Goal: Information Seeking & Learning: Check status

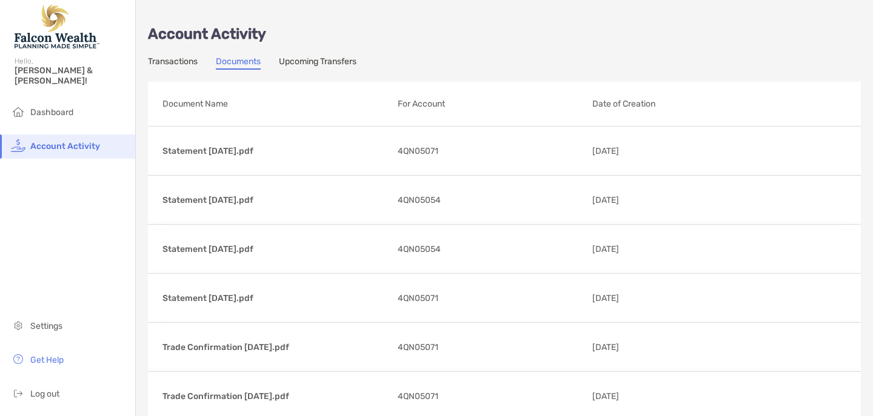
click at [471, 39] on p "Account Activity" at bounding box center [504, 34] width 713 height 15
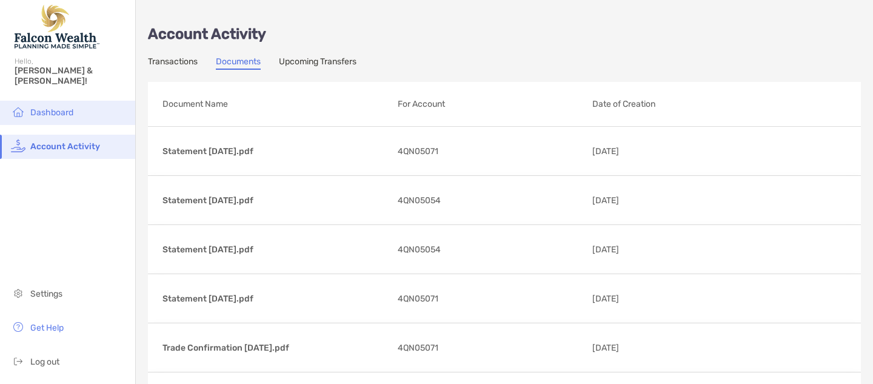
click at [55, 107] on span "Dashboard" at bounding box center [51, 112] width 43 height 10
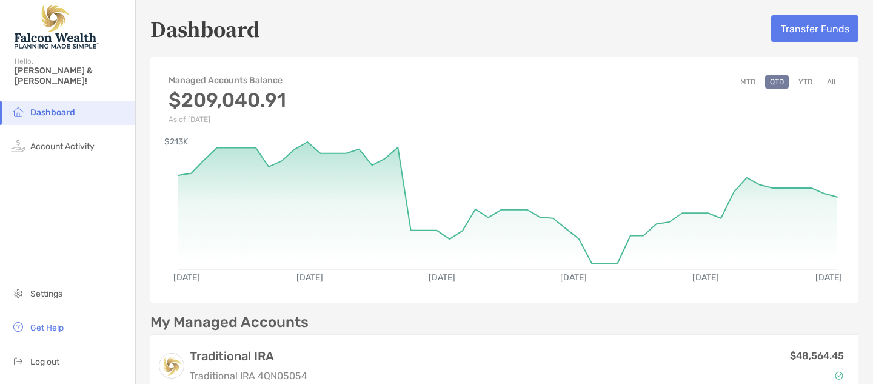
click at [830, 80] on button "All" at bounding box center [831, 81] width 18 height 13
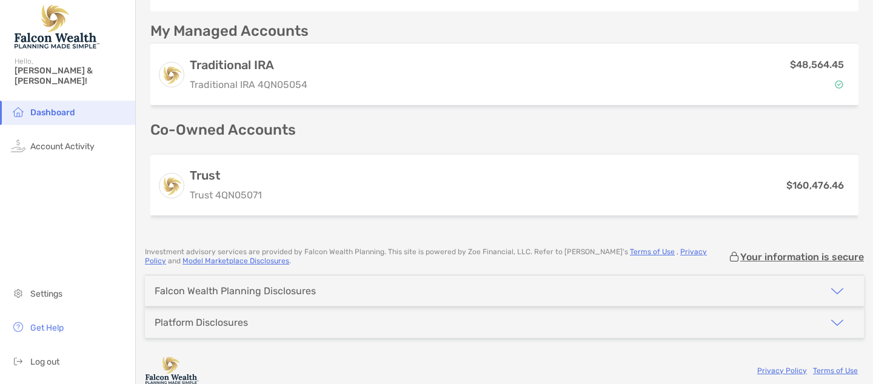
scroll to position [299, 0]
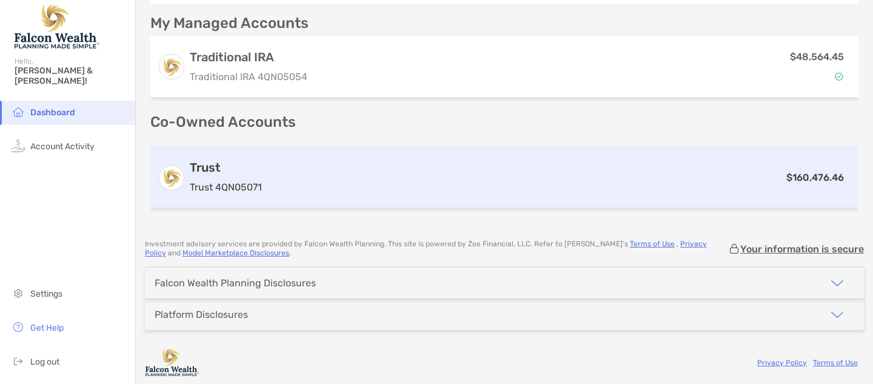
click at [230, 178] on div "Trust Trust 4QN05071" at bounding box center [226, 177] width 72 height 35
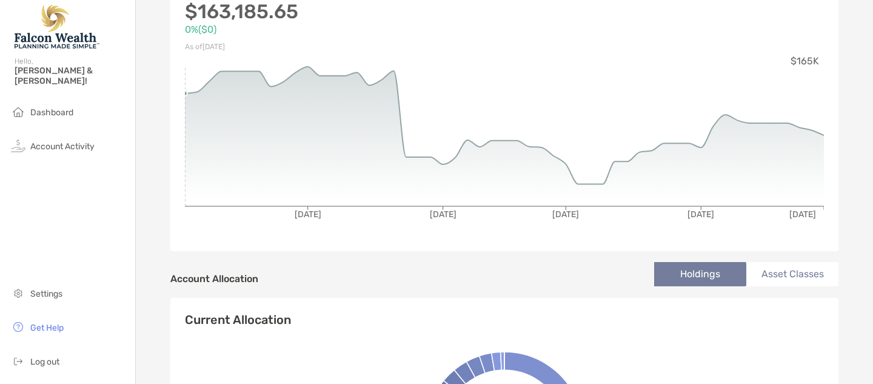
scroll to position [165, 0]
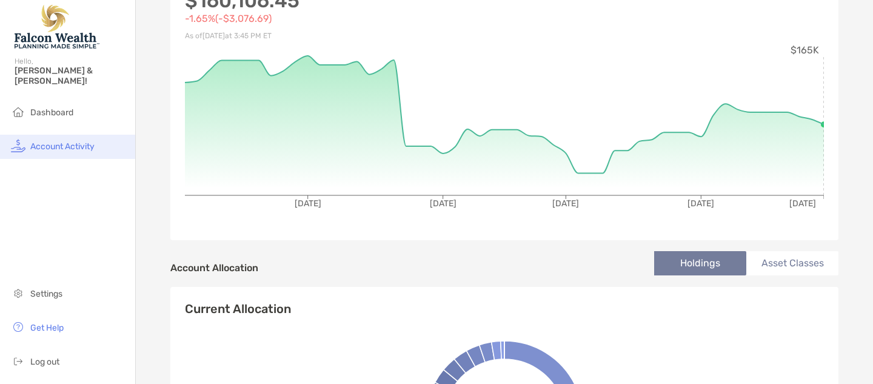
click at [80, 141] on span "Account Activity" at bounding box center [62, 146] width 64 height 10
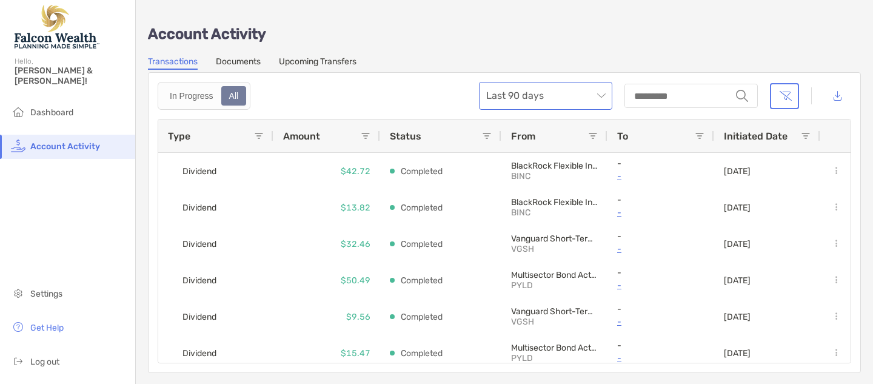
click at [602, 95] on span "Last 90 days" at bounding box center [545, 95] width 119 height 27
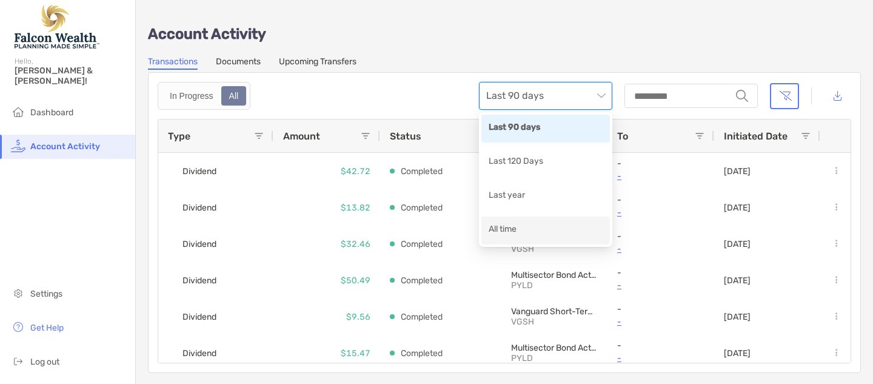
click at [502, 227] on div "All time" at bounding box center [545, 229] width 114 height 15
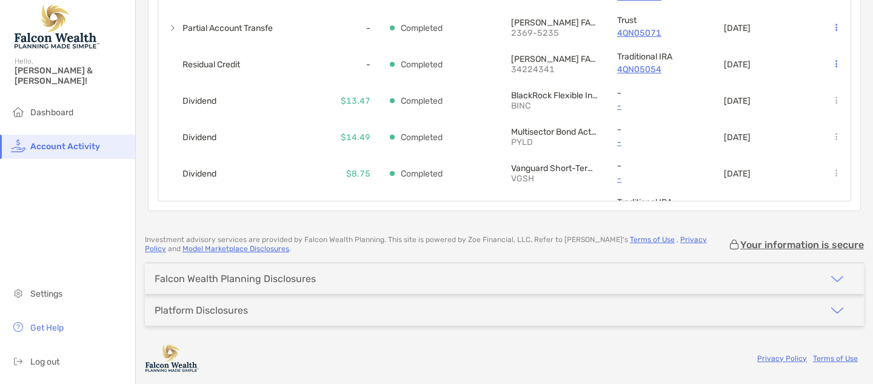
scroll to position [2165, 0]
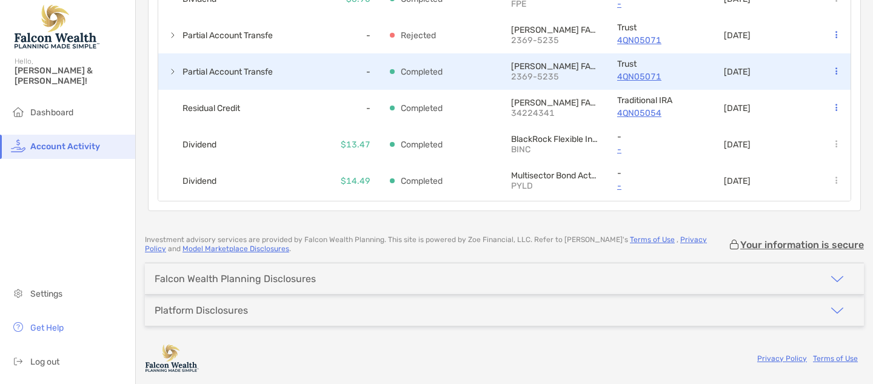
click at [631, 78] on p "4QN05071" at bounding box center [660, 76] width 87 height 15
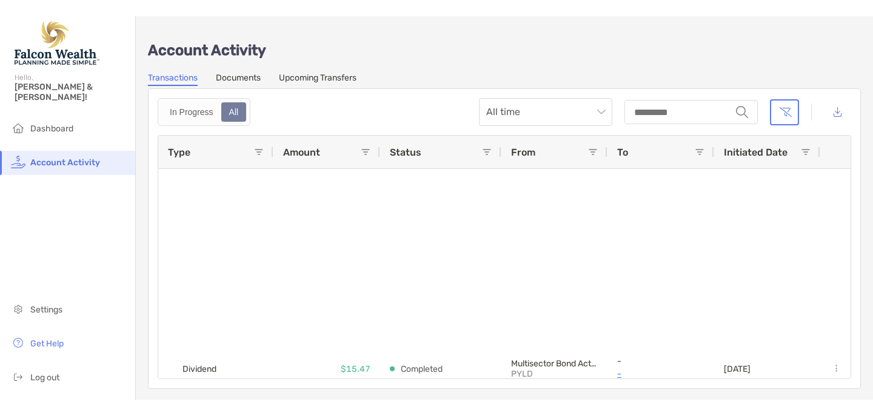
scroll to position [0, 0]
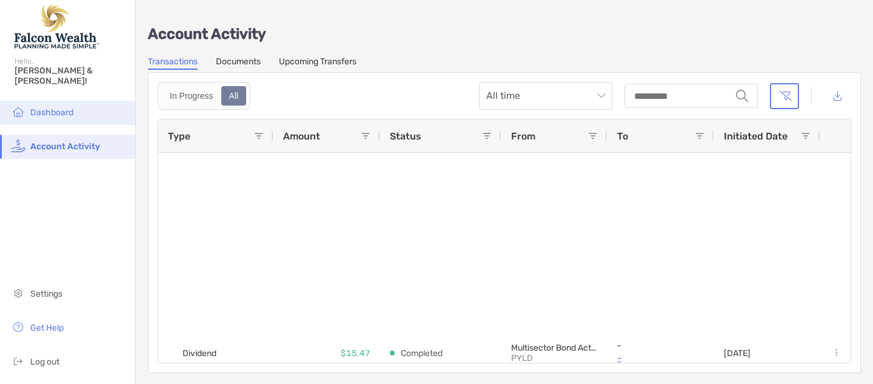
click at [52, 107] on span "Dashboard" at bounding box center [51, 112] width 43 height 10
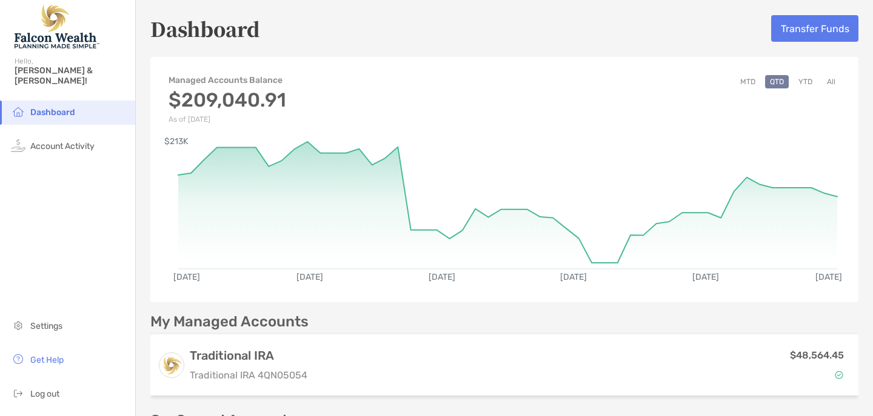
click at [828, 82] on button "All" at bounding box center [831, 81] width 18 height 13
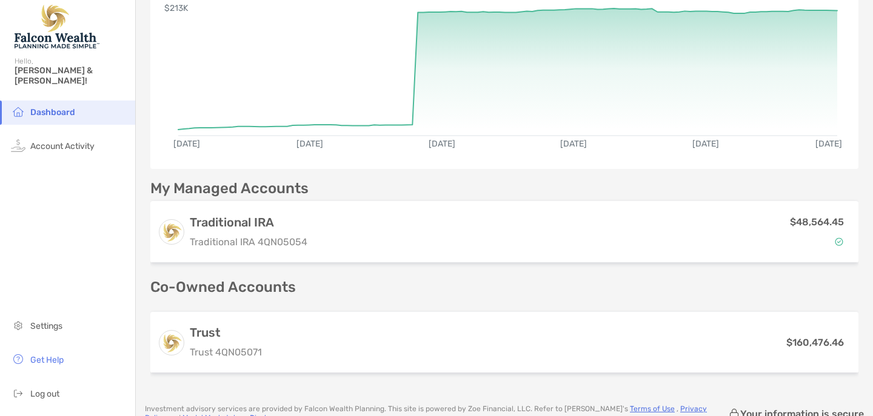
scroll to position [137, 0]
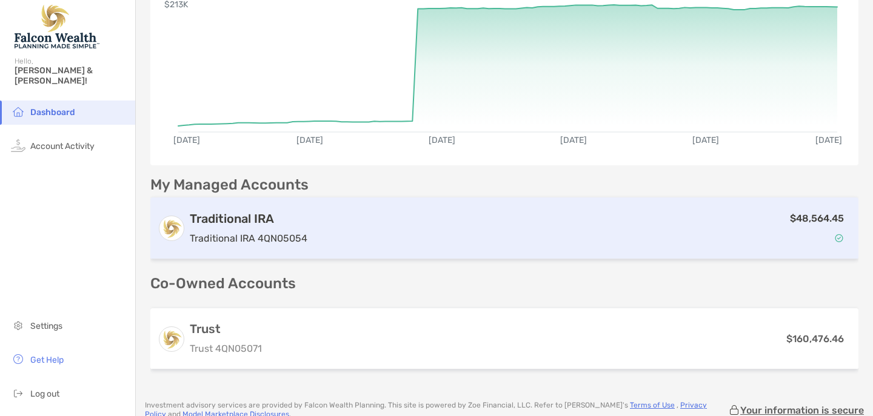
click at [257, 226] on div "Traditional IRA Traditional IRA 4QN05054" at bounding box center [249, 228] width 118 height 35
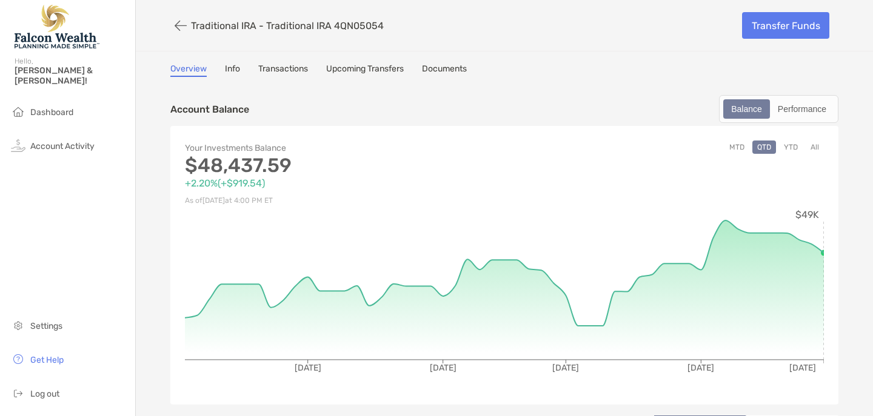
click at [815, 145] on button "All" at bounding box center [814, 147] width 18 height 13
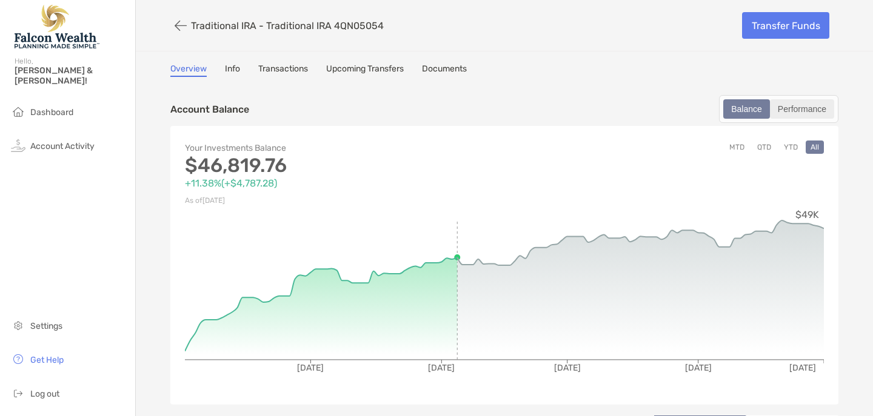
click at [803, 107] on div "Performance" at bounding box center [802, 109] width 62 height 17
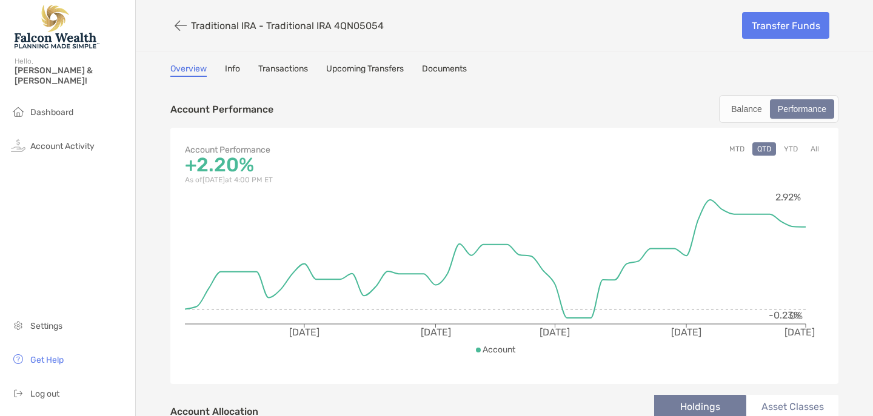
click at [814, 148] on button "All" at bounding box center [814, 148] width 18 height 13
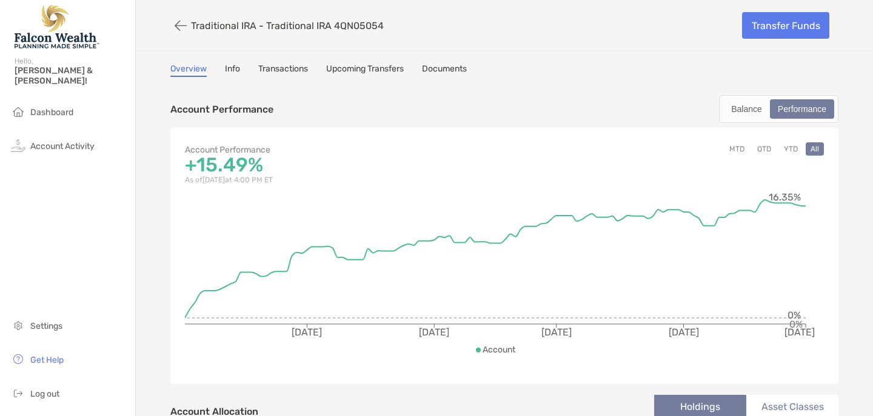
click at [177, 25] on icon "button" at bounding box center [181, 26] width 12 height 14
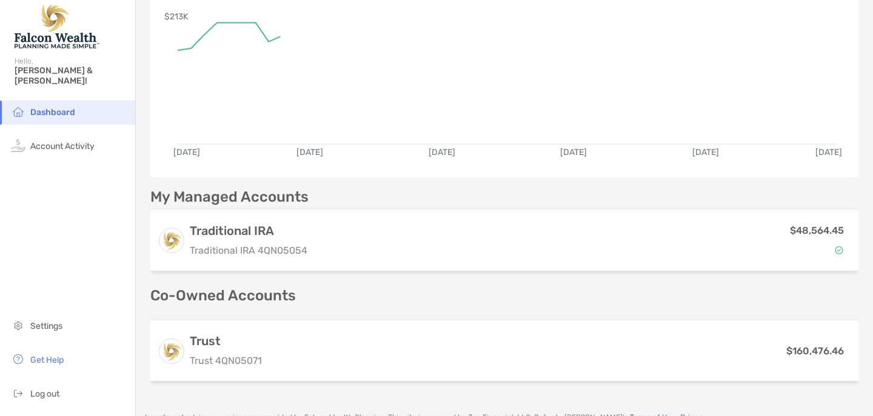
scroll to position [135, 0]
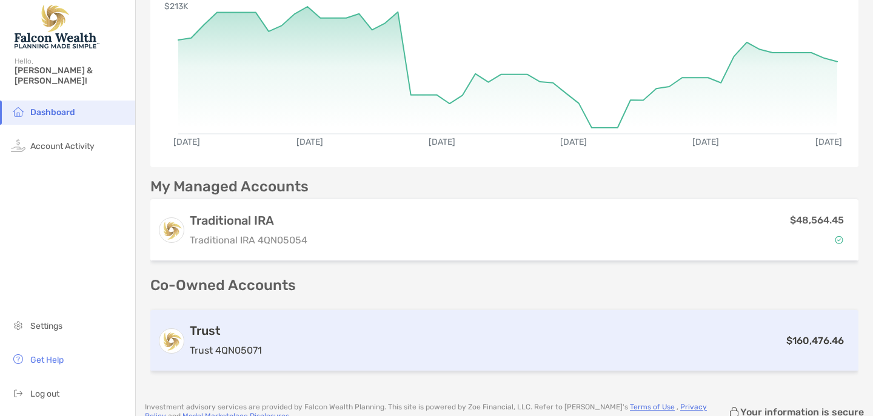
click at [201, 336] on h3 "Trust" at bounding box center [226, 331] width 72 height 15
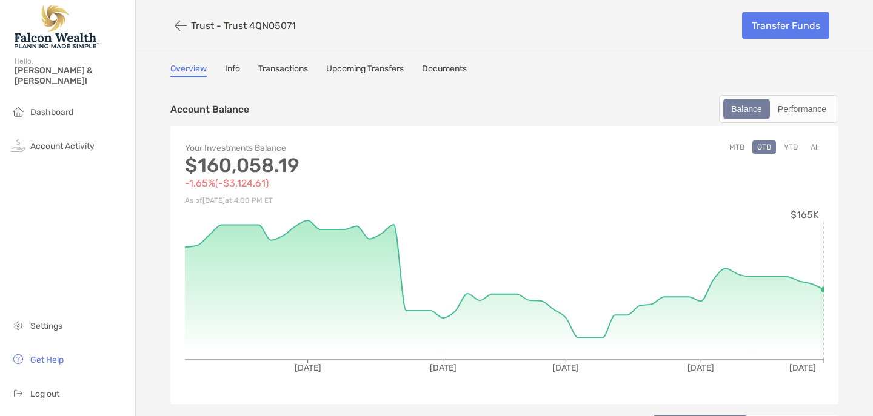
click at [816, 146] on button "All" at bounding box center [814, 147] width 18 height 13
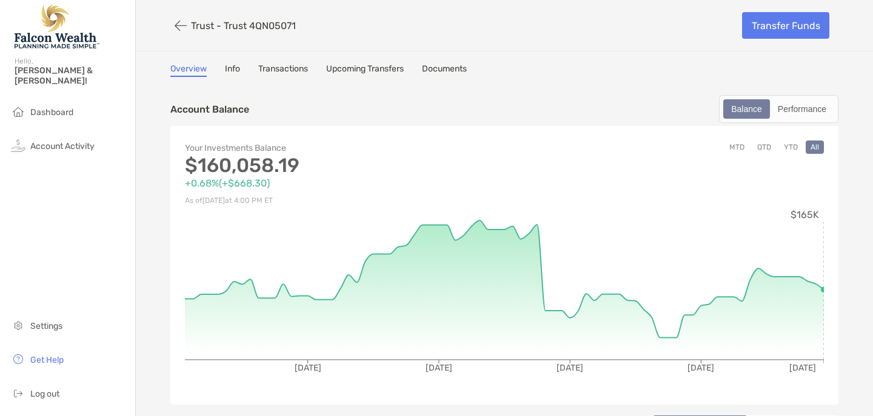
click at [763, 147] on button "QTD" at bounding box center [764, 147] width 24 height 13
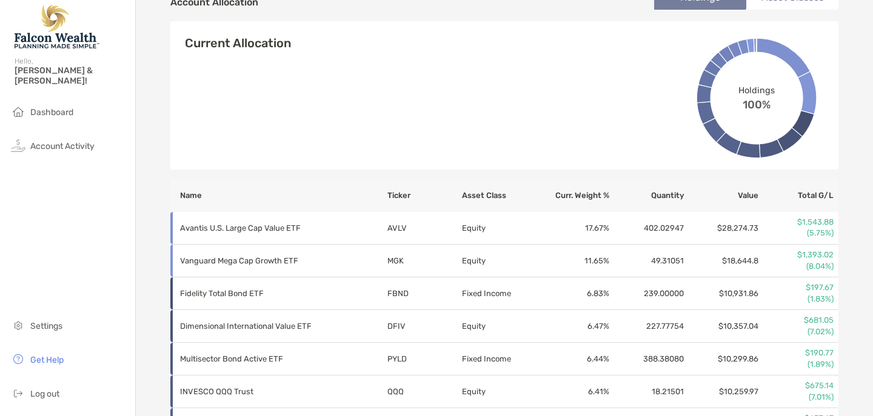
scroll to position [432, 0]
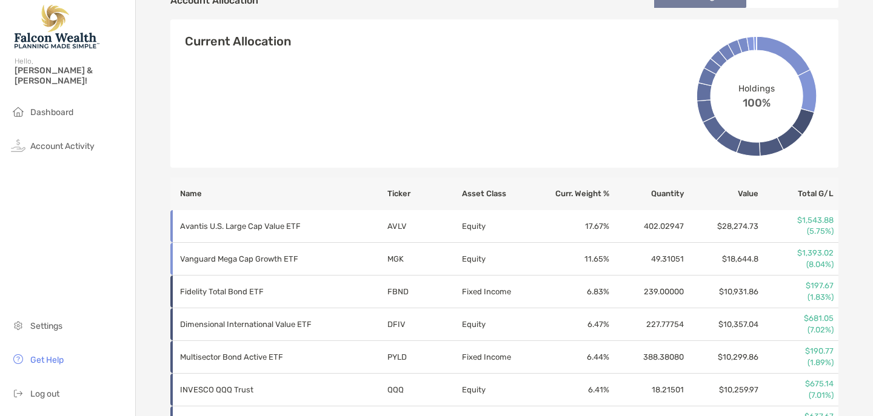
click at [438, 135] on div "Current Allocation Holdings 100%" at bounding box center [504, 101] width 668 height 134
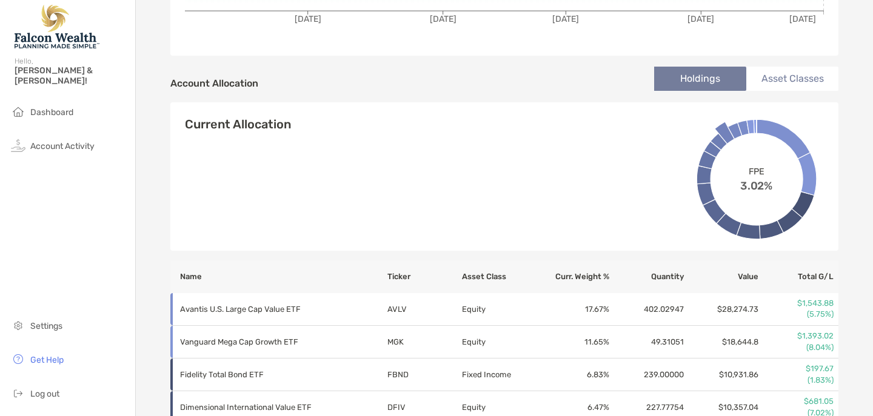
scroll to position [347, 0]
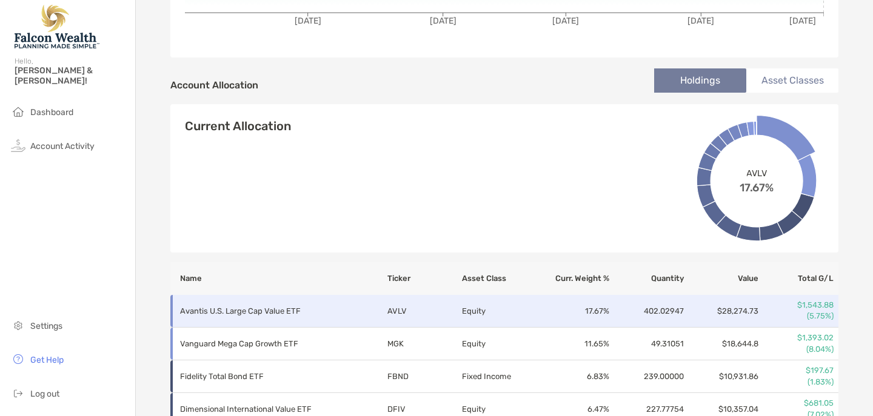
click at [819, 317] on p "(5.75%)" at bounding box center [796, 316] width 74 height 11
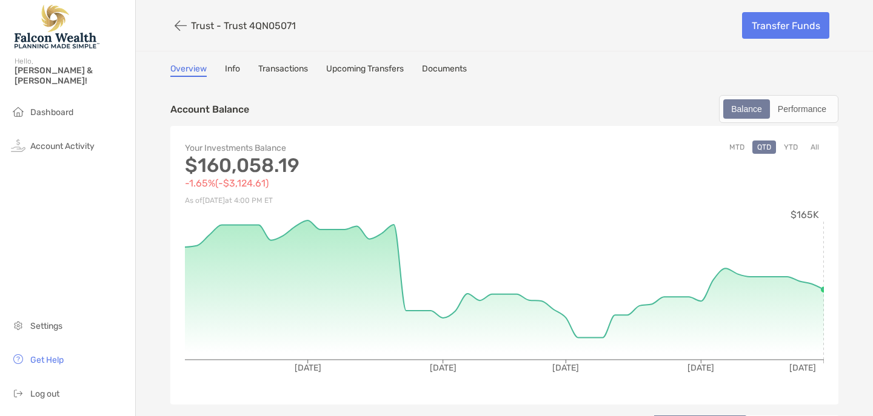
scroll to position [0, 0]
click at [813, 109] on div "Performance" at bounding box center [802, 109] width 62 height 17
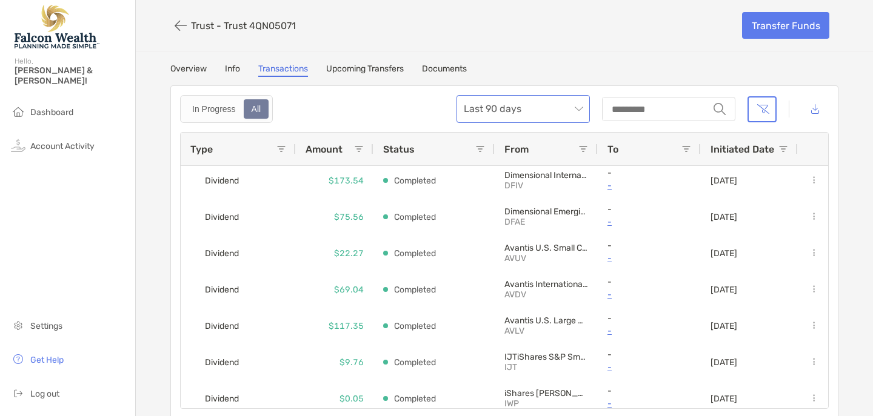
click at [578, 107] on span "Last 90 days" at bounding box center [523, 109] width 119 height 27
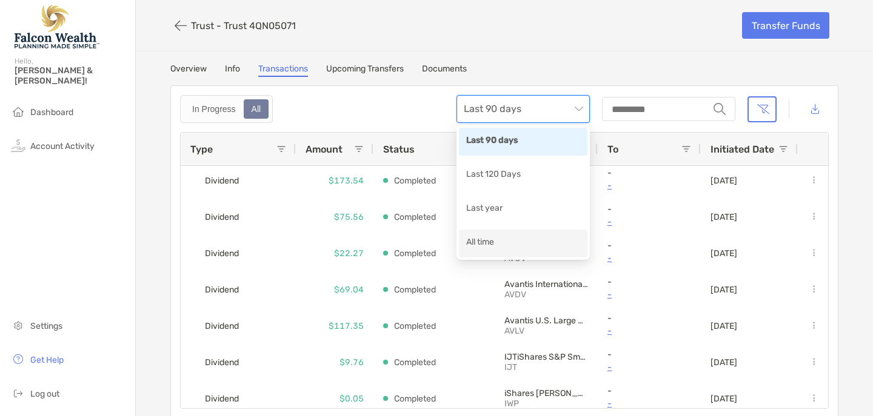
click at [473, 245] on div "All time" at bounding box center [523, 243] width 114 height 15
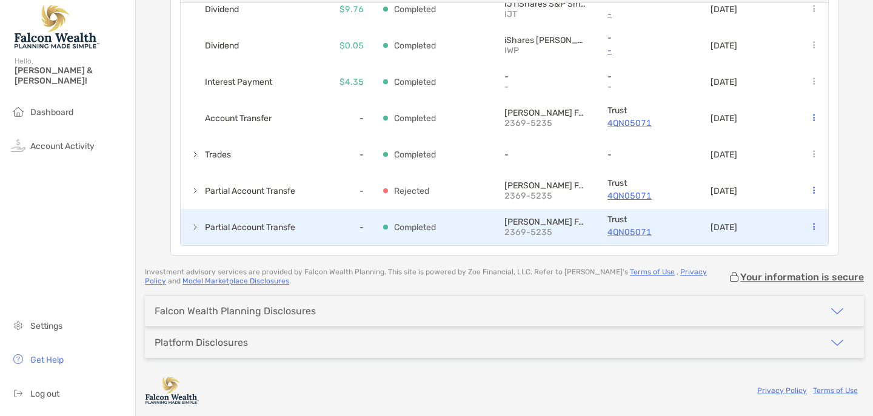
click at [811, 224] on button at bounding box center [813, 227] width 12 height 12
click at [525, 224] on p "[PERSON_NAME] FARGO CLEARING SERVICES LLC" at bounding box center [546, 222] width 84 height 10
click at [395, 231] on p "Completed" at bounding box center [415, 227] width 42 height 15
click at [225, 228] on span "Partial Account Transfer" at bounding box center [251, 228] width 93 height 20
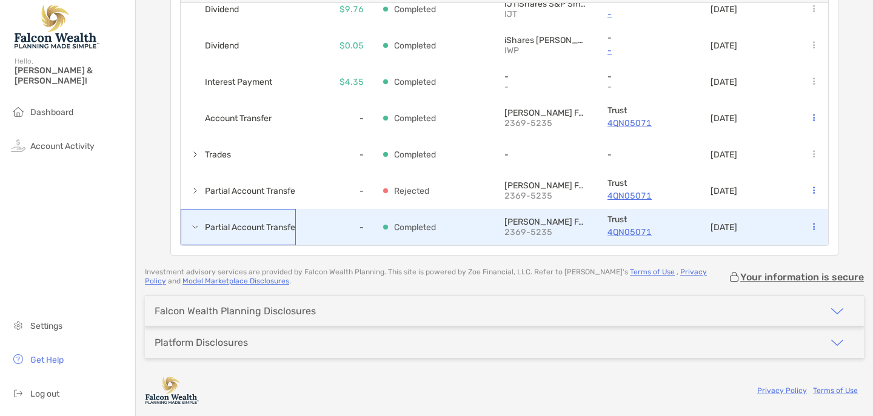
click at [225, 228] on span "Partial Account Transfer" at bounding box center [251, 228] width 93 height 20
click at [196, 225] on span at bounding box center [195, 227] width 10 height 10
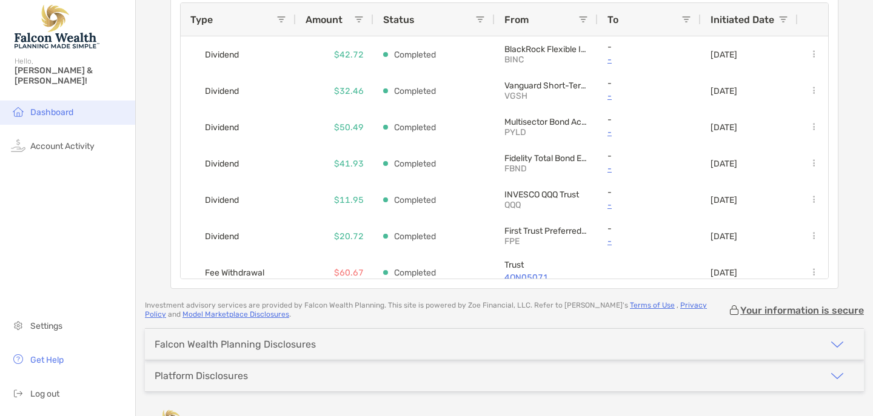
click at [48, 107] on span "Dashboard" at bounding box center [51, 112] width 43 height 10
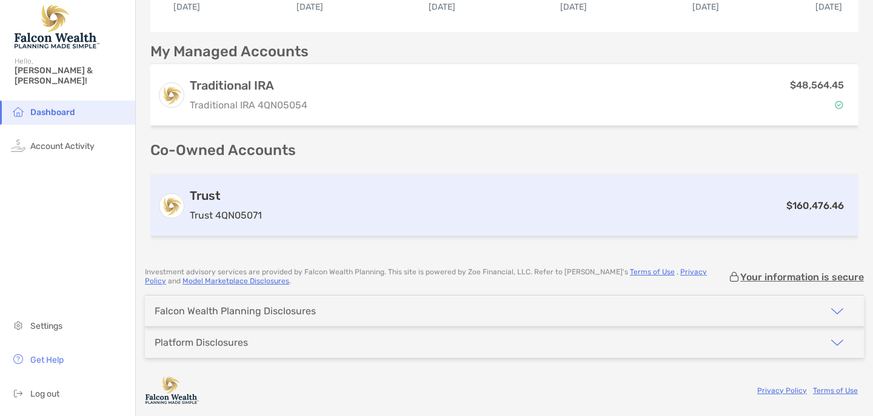
click at [211, 198] on h3 "Trust" at bounding box center [226, 195] width 72 height 15
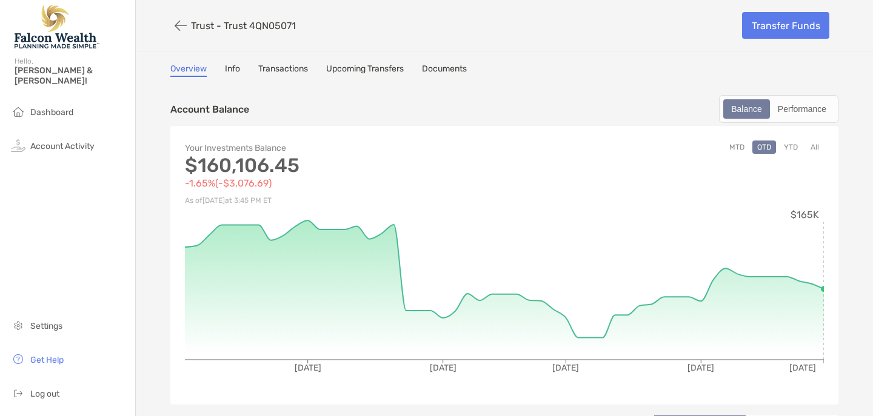
click at [232, 69] on link "Info" at bounding box center [232, 70] width 15 height 13
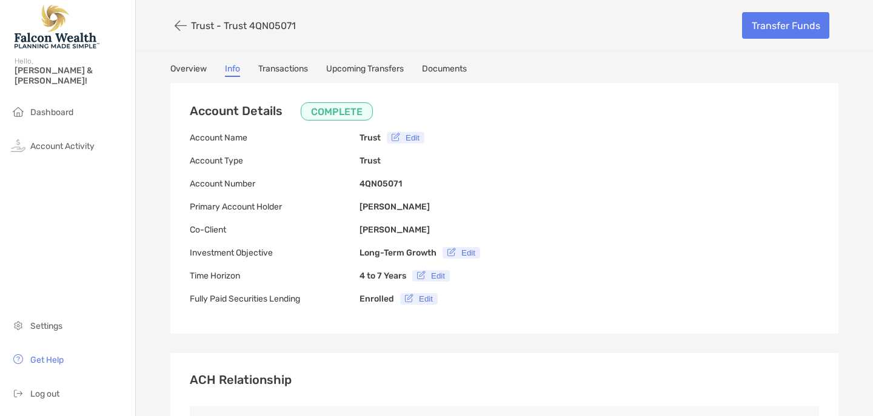
click at [302, 67] on link "Transactions" at bounding box center [283, 70] width 50 height 13
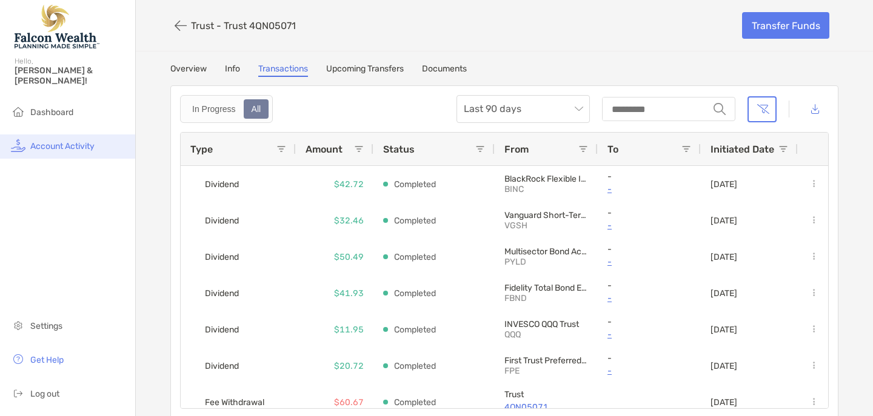
click at [67, 141] on span "Account Activity" at bounding box center [62, 146] width 64 height 10
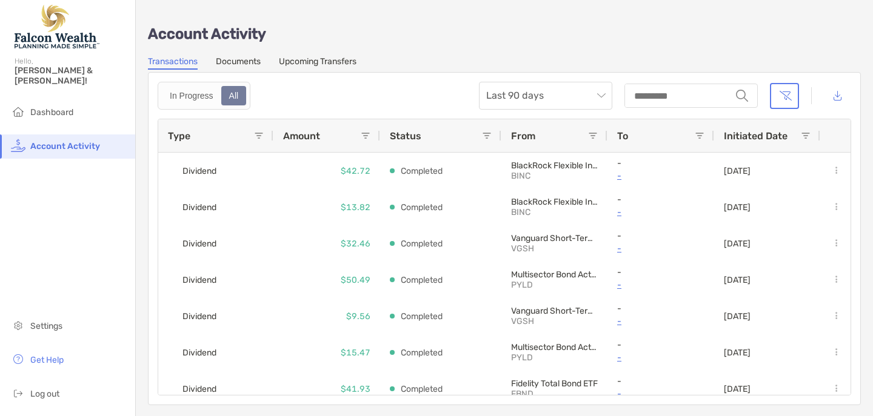
click at [241, 62] on link "Documents" at bounding box center [238, 62] width 45 height 13
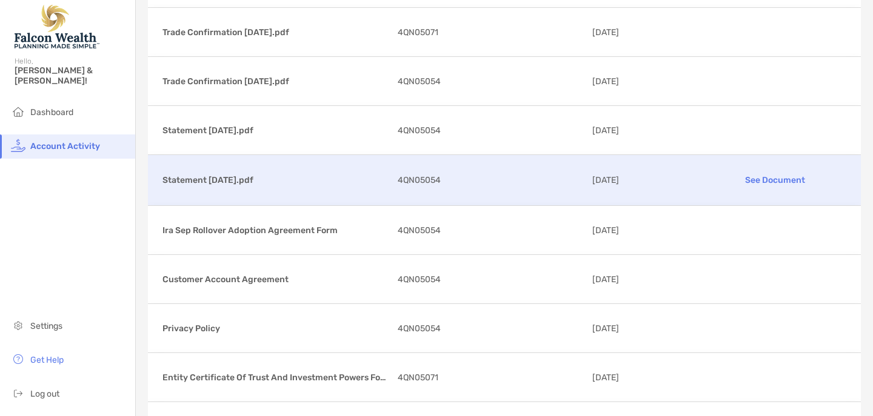
click at [788, 180] on p "See Document" at bounding box center [775, 180] width 142 height 21
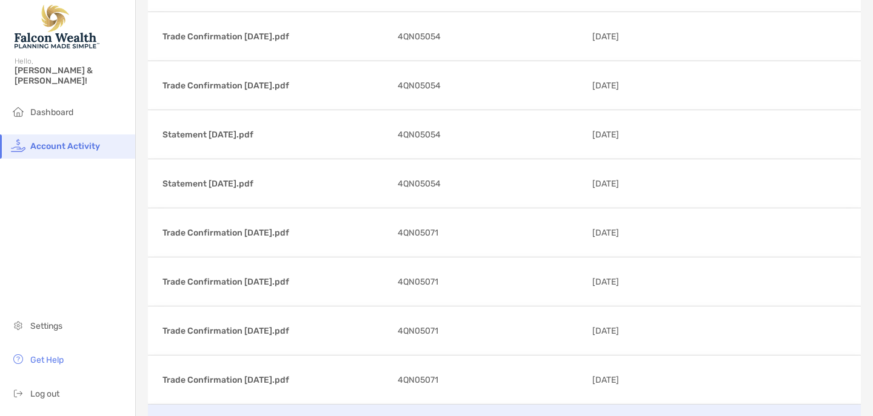
scroll to position [1583, 0]
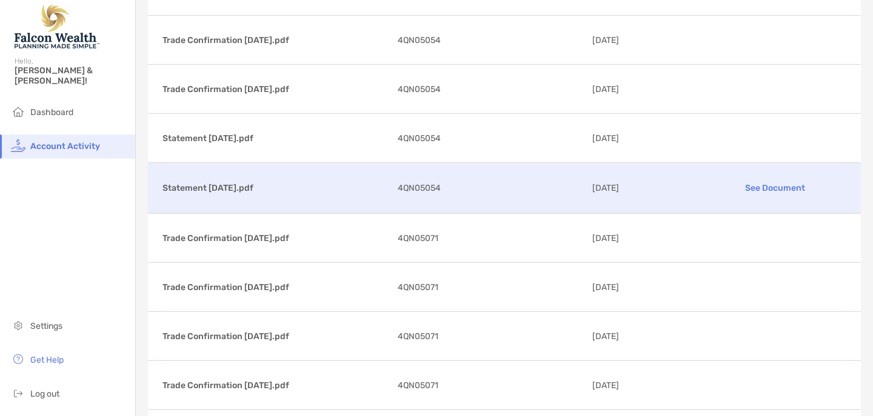
click at [791, 188] on p "See Document" at bounding box center [775, 188] width 142 height 21
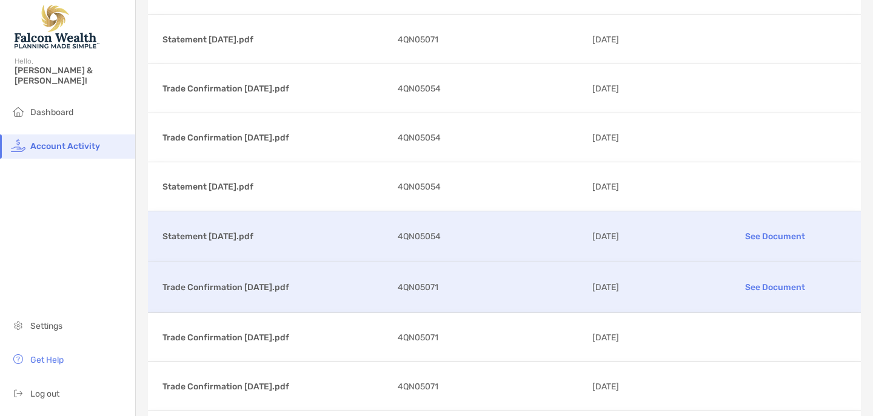
scroll to position [1521, 0]
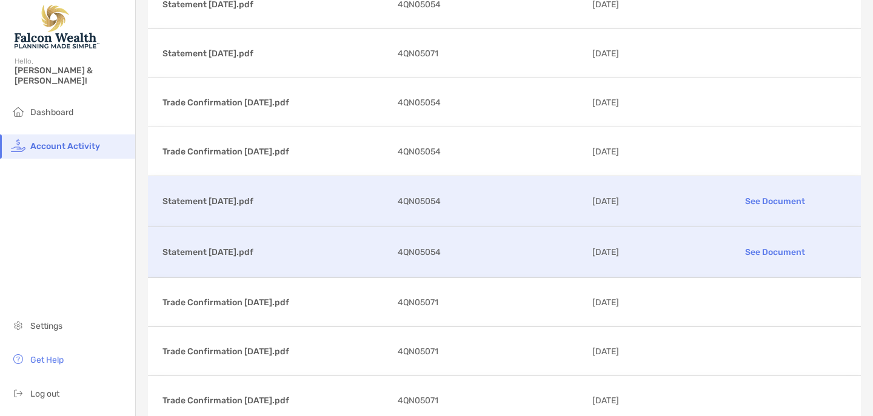
click at [768, 199] on p "See Document" at bounding box center [775, 201] width 142 height 21
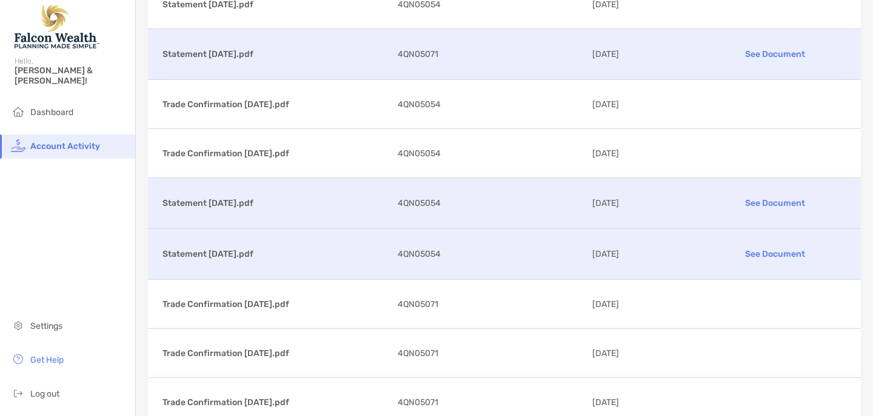
click at [783, 52] on p "See Document" at bounding box center [775, 54] width 142 height 21
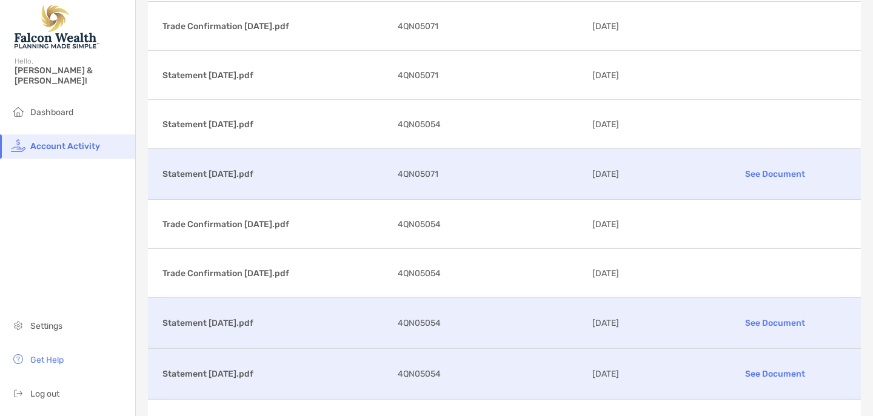
scroll to position [1399, 0]
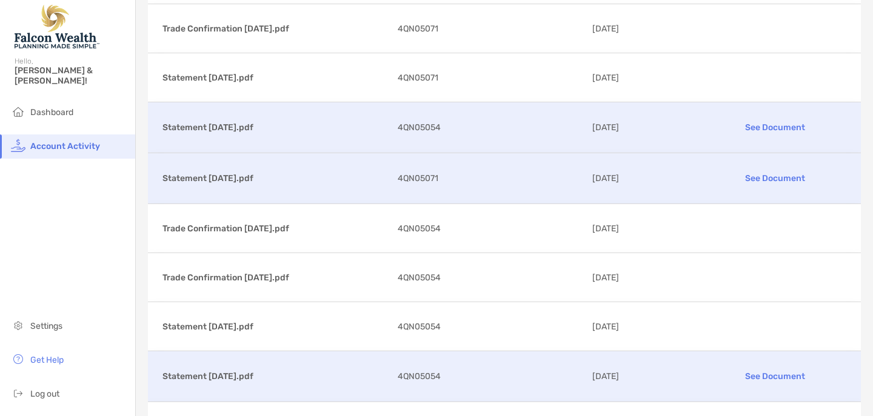
click at [757, 125] on p "See Document" at bounding box center [775, 127] width 142 height 21
click at [55, 107] on span "Dashboard" at bounding box center [51, 112] width 43 height 10
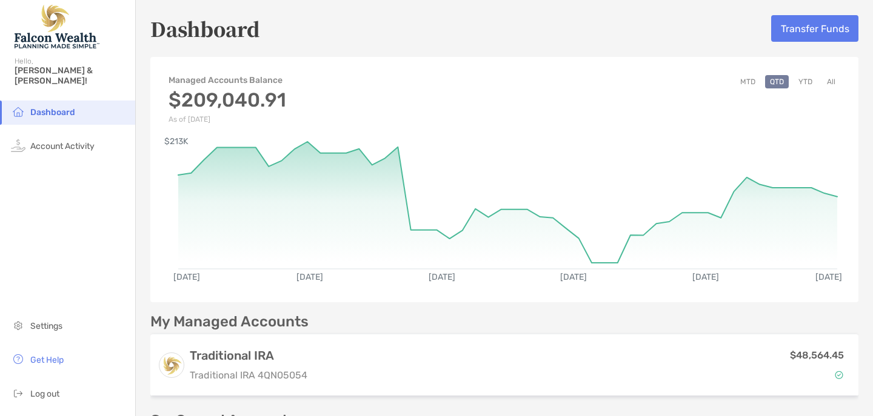
click at [803, 81] on button "YTD" at bounding box center [805, 81] width 24 height 13
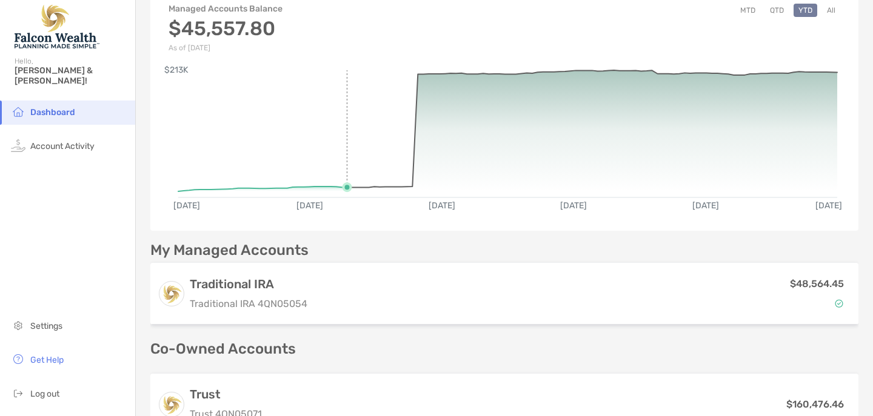
scroll to position [68, 0]
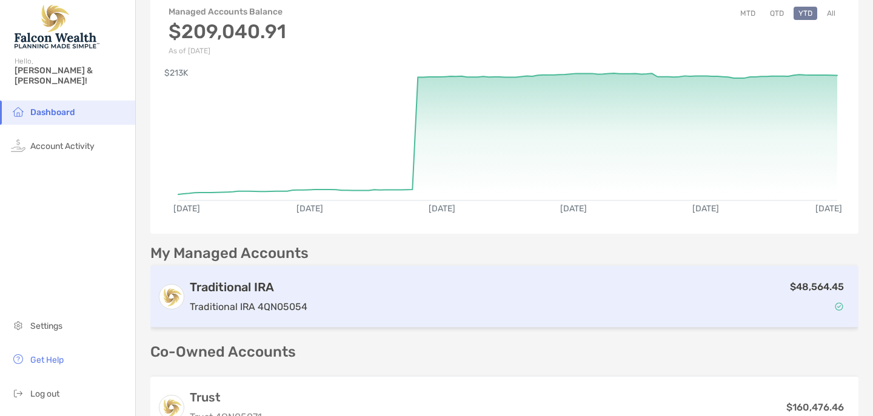
click at [205, 296] on div "Traditional IRA Traditional IRA 4QN05054" at bounding box center [249, 297] width 118 height 35
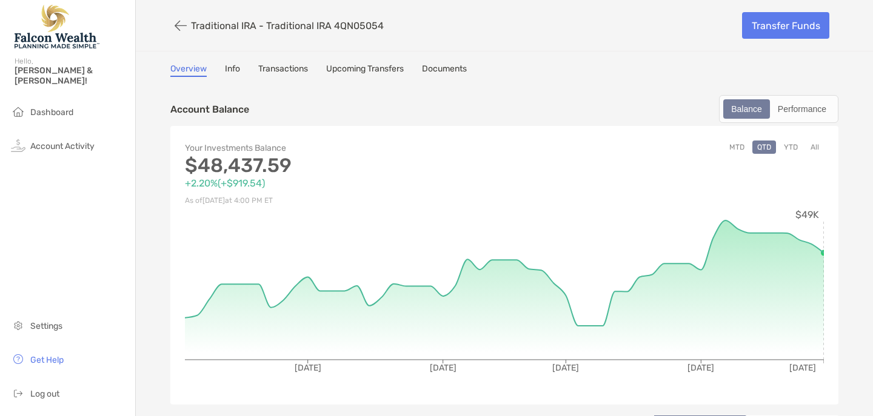
click at [814, 150] on button "All" at bounding box center [814, 147] width 18 height 13
